Goal: Find specific page/section: Find specific page/section

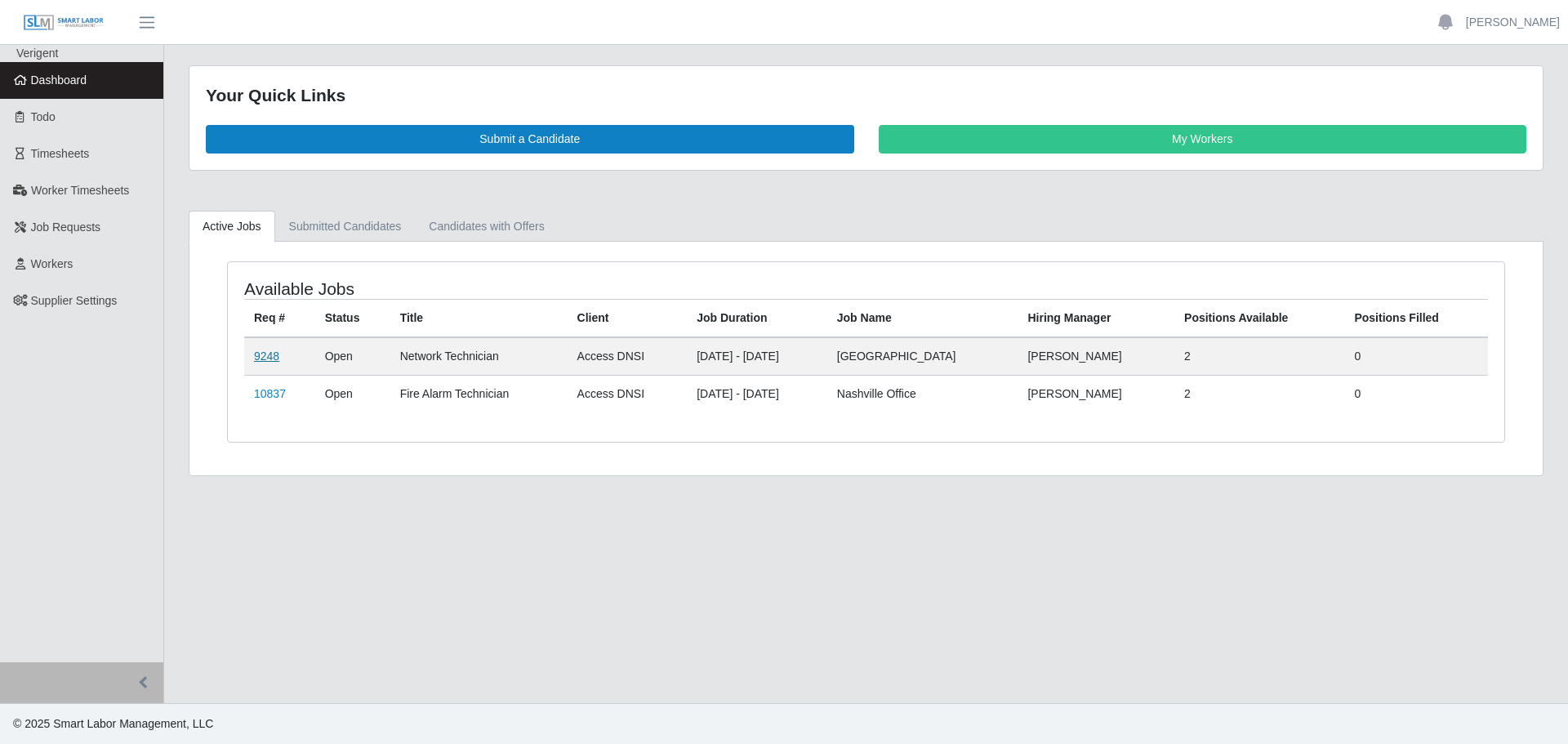
click at [256, 356] on link "9248" at bounding box center [266, 355] width 26 height 13
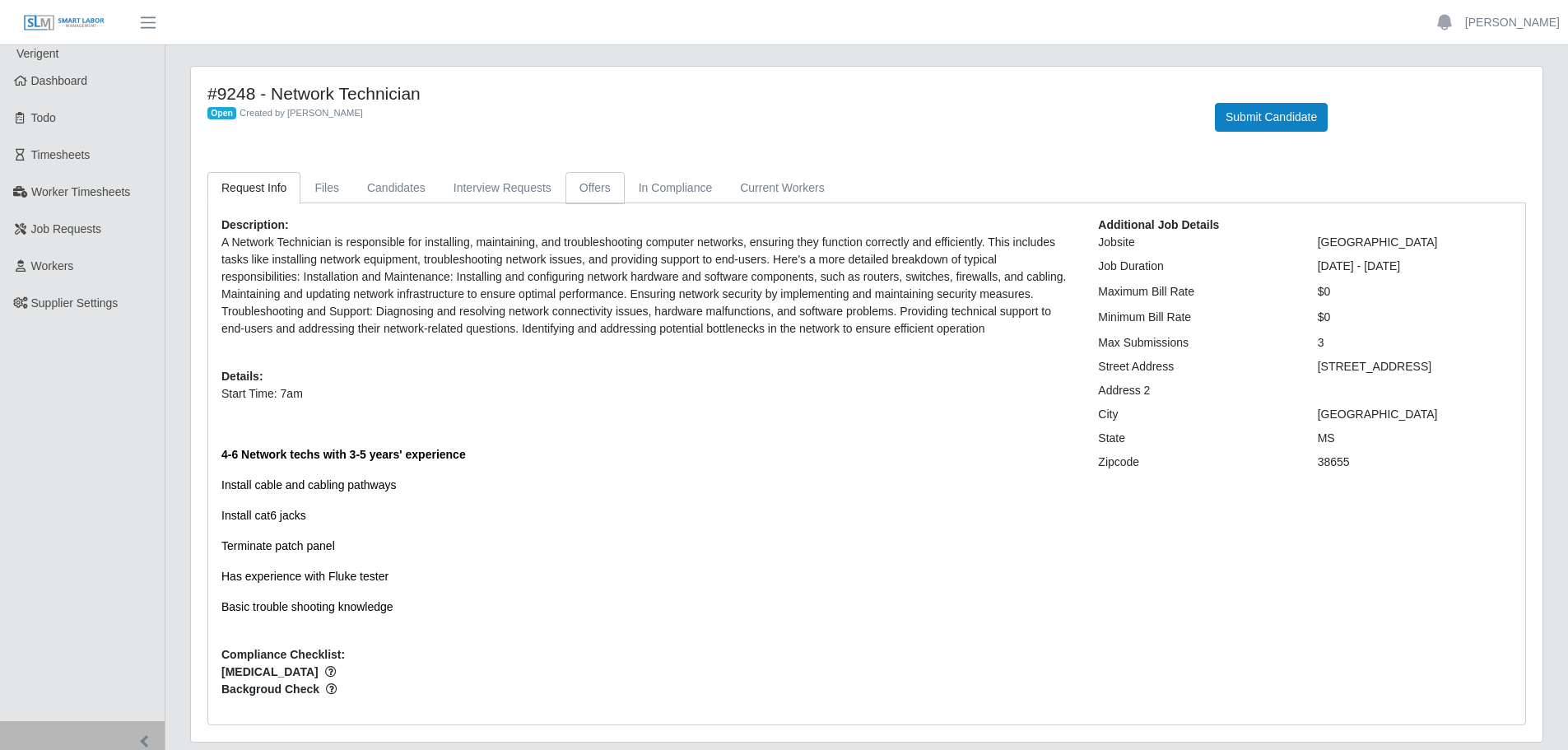
click at [593, 186] on link "Offers" at bounding box center [595, 188] width 60 height 32
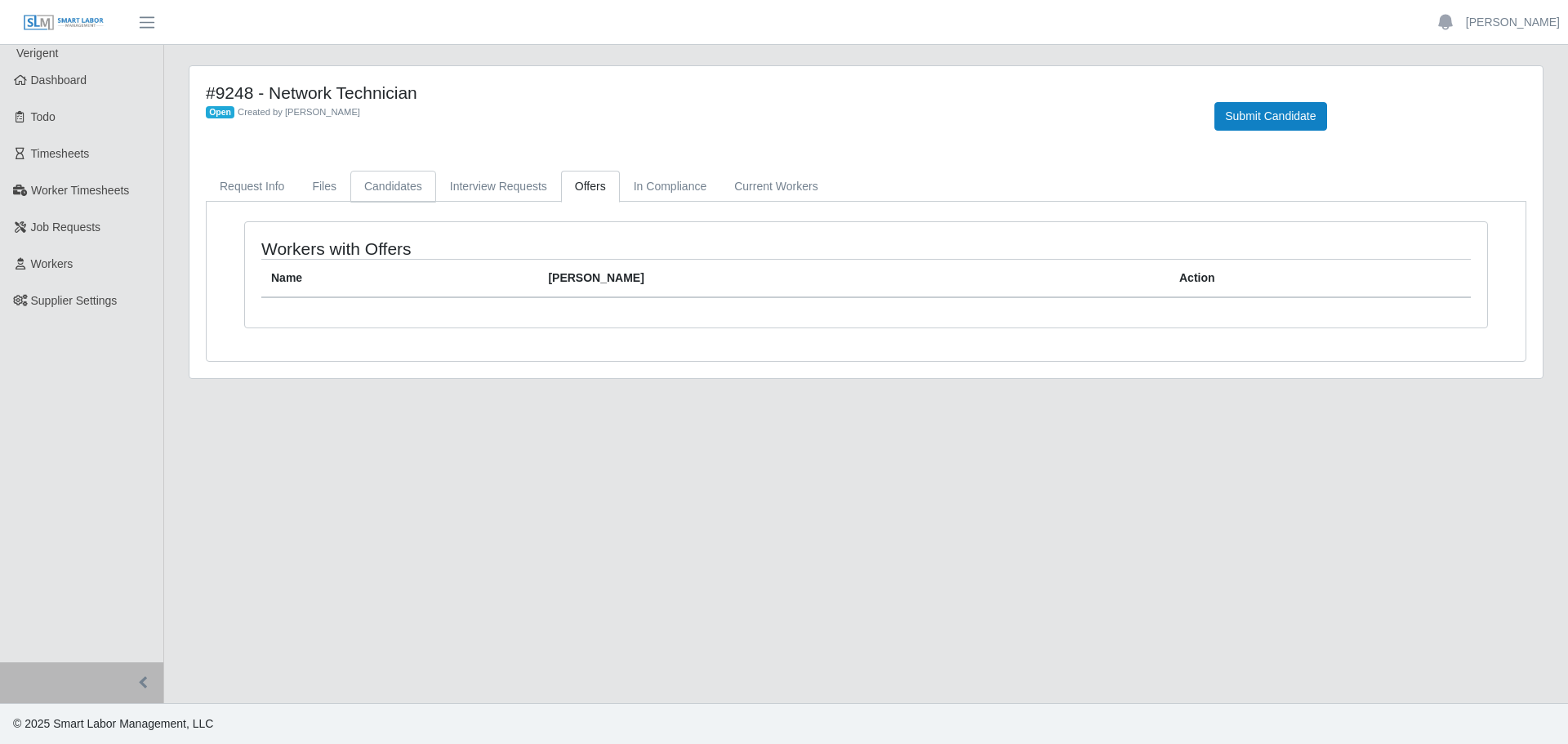
click at [377, 197] on link "Candidates" at bounding box center [392, 187] width 86 height 32
click at [238, 190] on link "Request Info" at bounding box center [251, 187] width 93 height 32
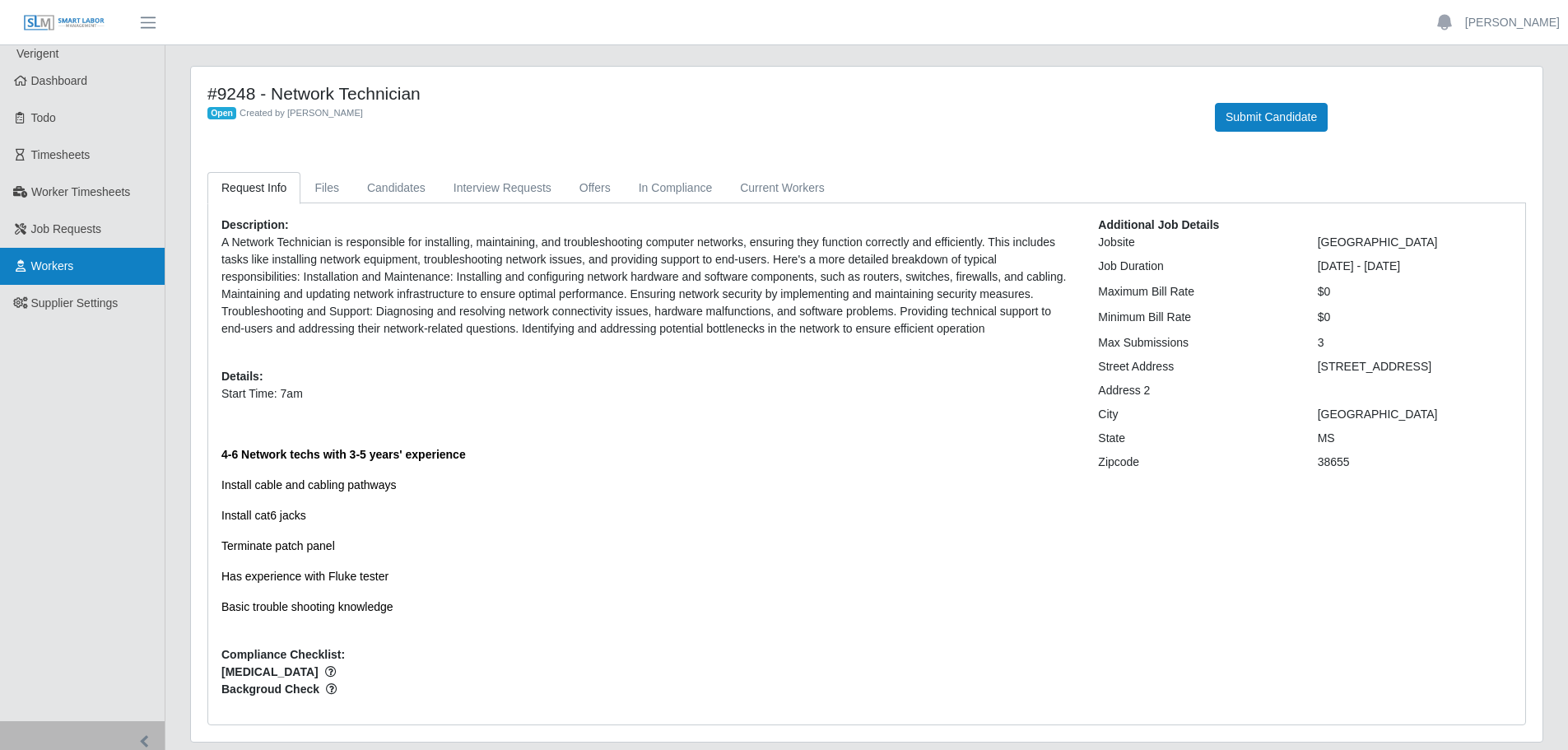
click at [80, 270] on link "Workers" at bounding box center [82, 267] width 164 height 37
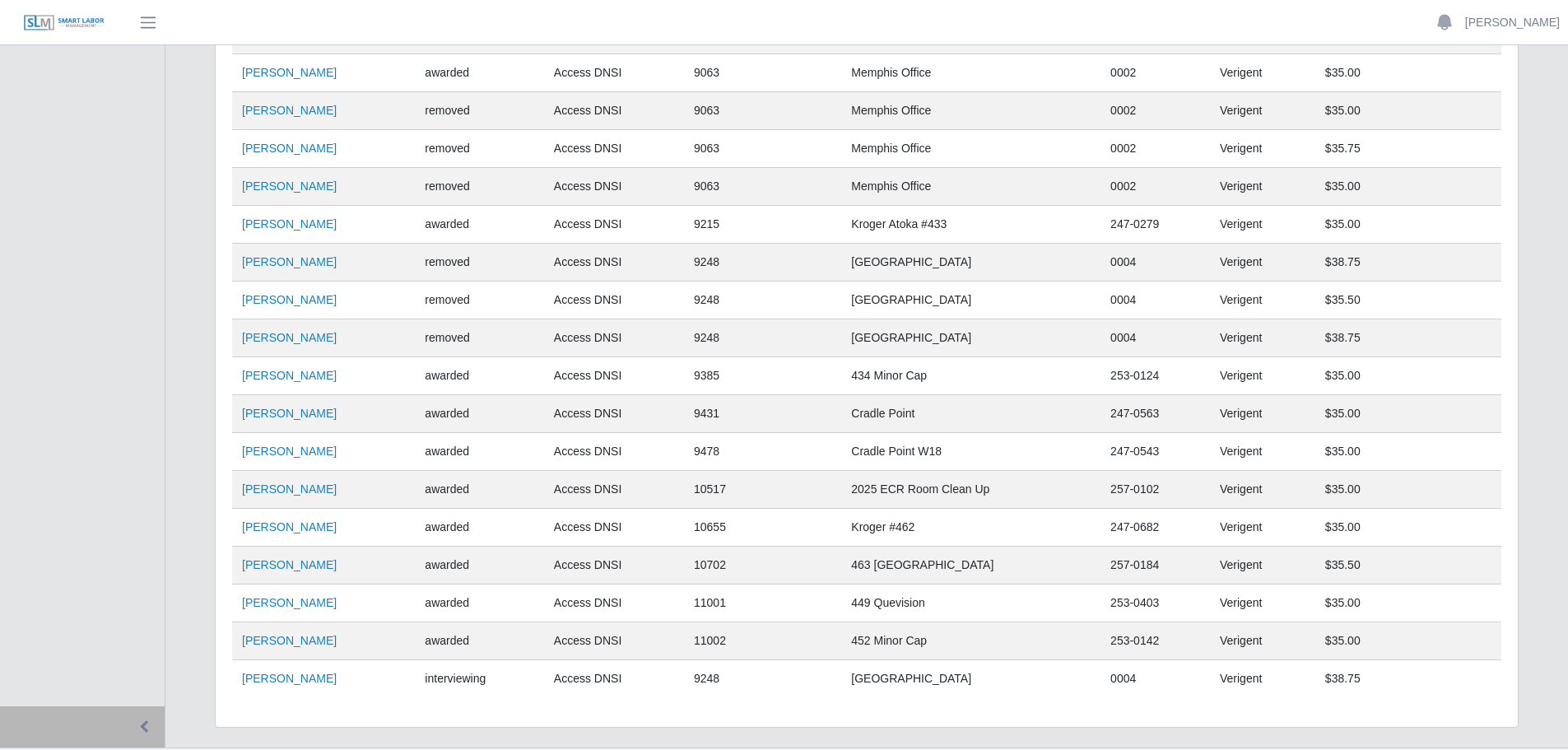
scroll to position [488, 0]
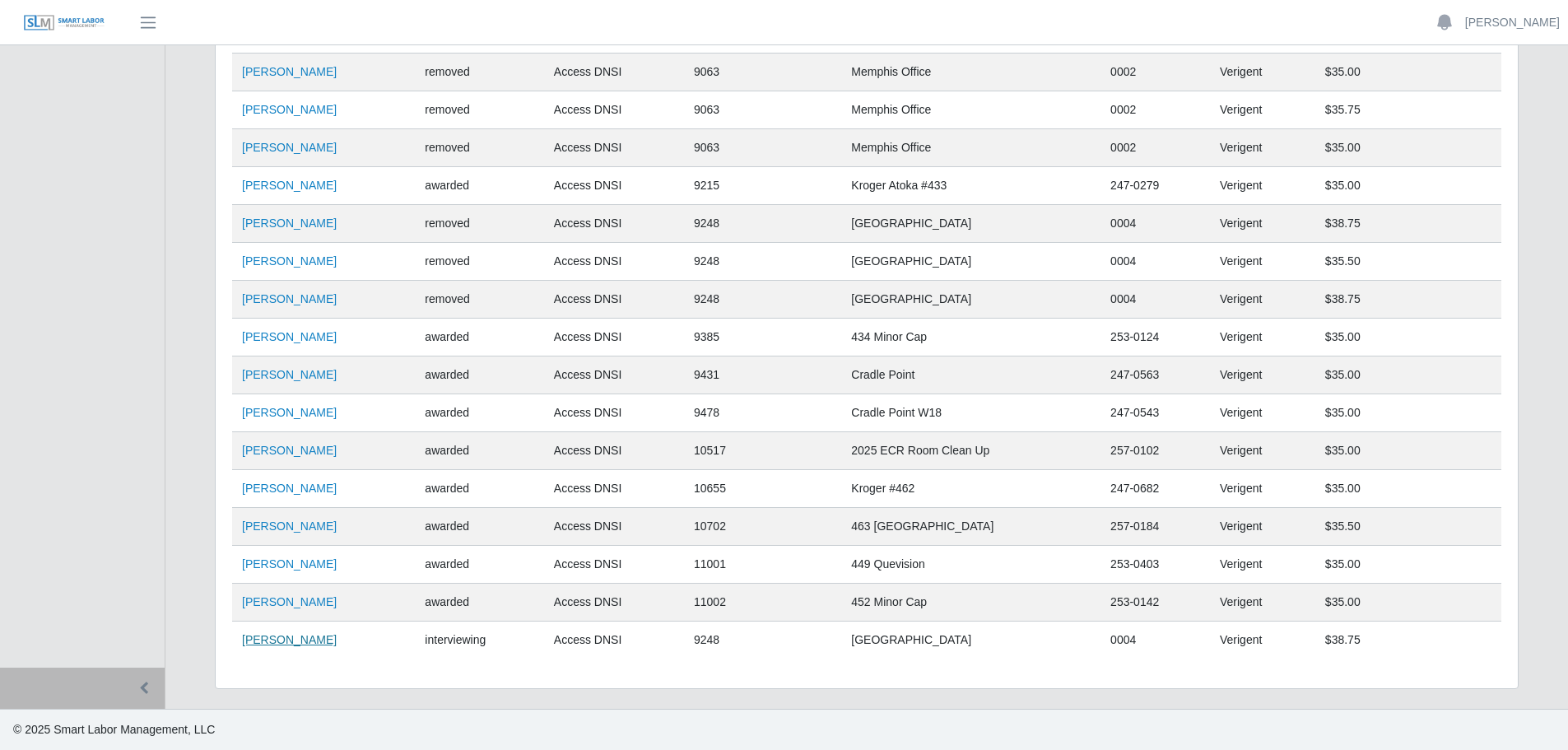
click at [315, 641] on link "[PERSON_NAME]" at bounding box center [289, 639] width 94 height 13
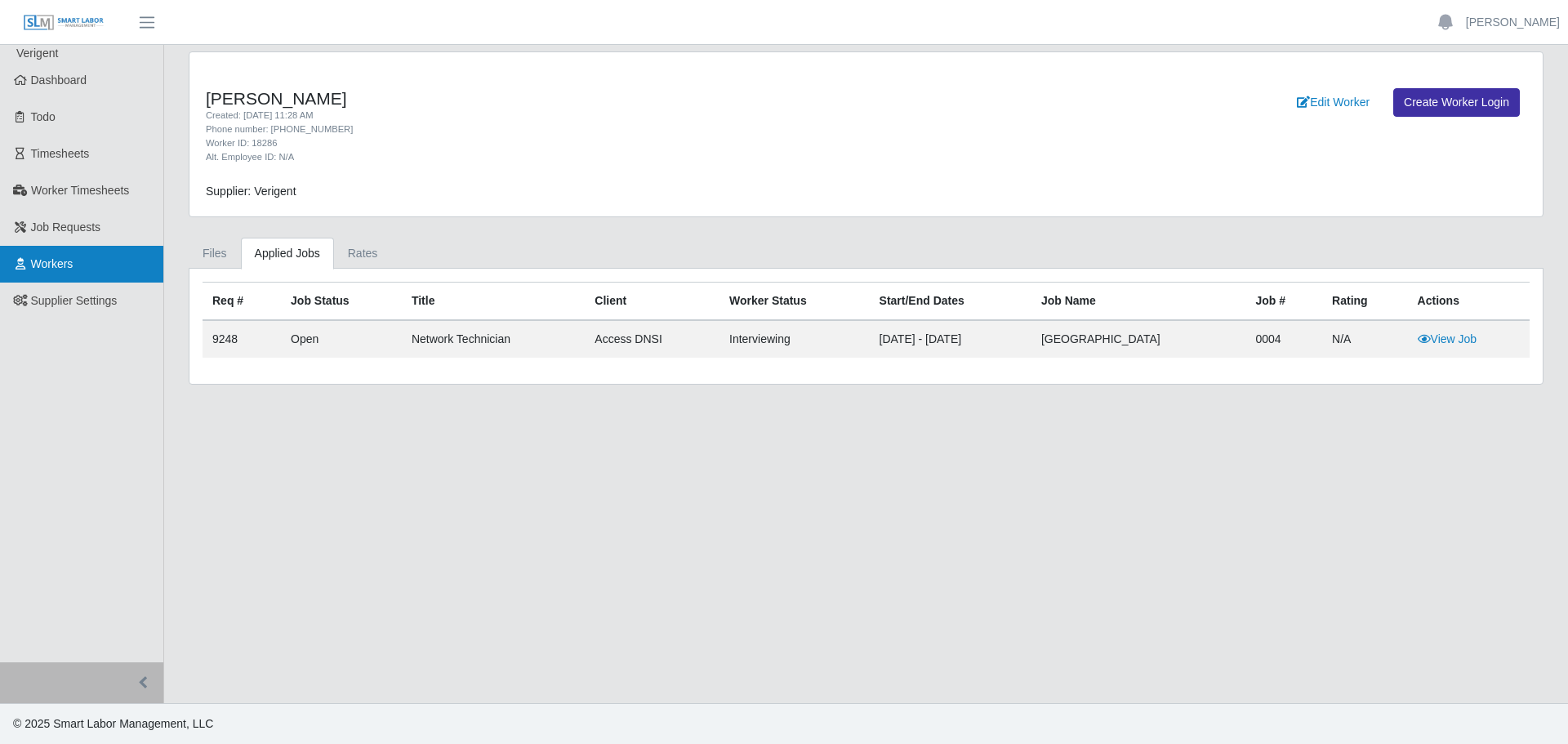
click at [71, 280] on link "Workers" at bounding box center [81, 264] width 163 height 37
